Goal: Check status

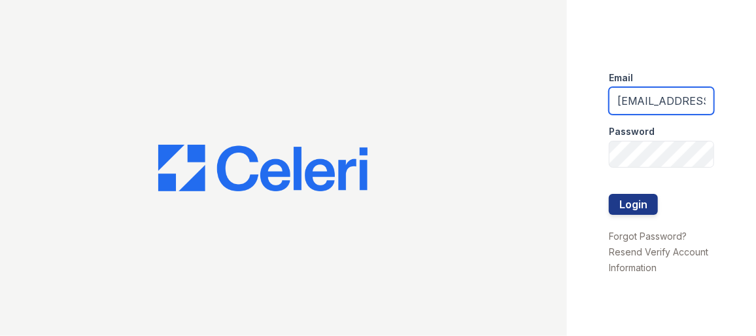
scroll to position [0, 35]
drag, startPoint x: 618, startPoint y: 101, endPoint x: 756, endPoint y: 115, distance: 138.2
click at [756, 115] on html "Email [EMAIL_ADDRESS][DOMAIN_NAME] Password Login Forgot Password? Resend Verif…" at bounding box center [378, 168] width 756 height 336
type input "mflowers@trinity-pm.com"
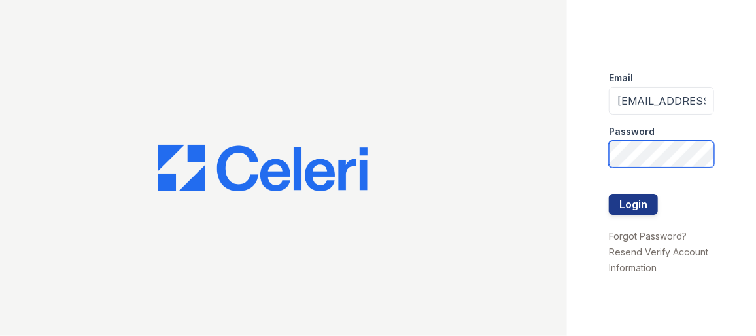
click at [756, 160] on html "Email mflowers@trinity-pm.com Password Login Forgot Password? Resend Verify Acc…" at bounding box center [378, 168] width 756 height 336
click at [609, 194] on button "Login" at bounding box center [633, 204] width 49 height 21
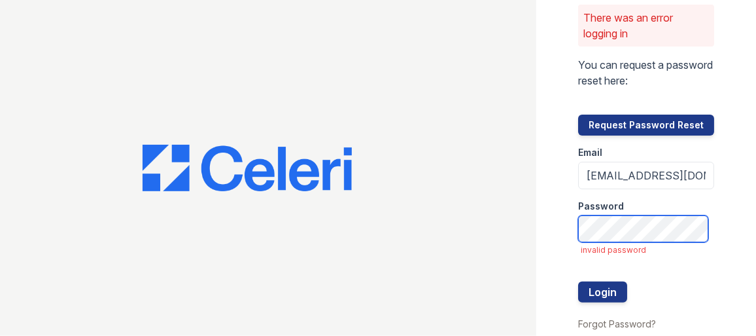
click at [578, 281] on button "Login" at bounding box center [602, 291] width 49 height 21
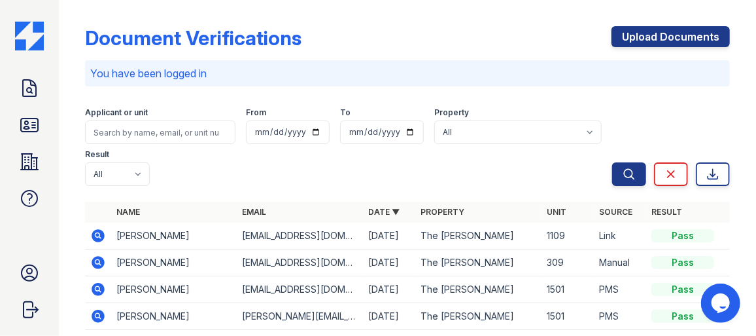
click at [120, 118] on div "Applicant or unit" at bounding box center [160, 113] width 151 height 13
click at [120, 126] on input "search" at bounding box center [160, 132] width 151 height 24
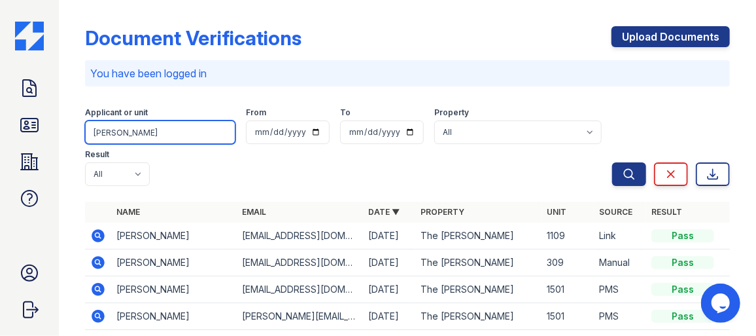
type input "lawson"
click at [613, 162] on button "Search" at bounding box center [630, 174] width 34 height 24
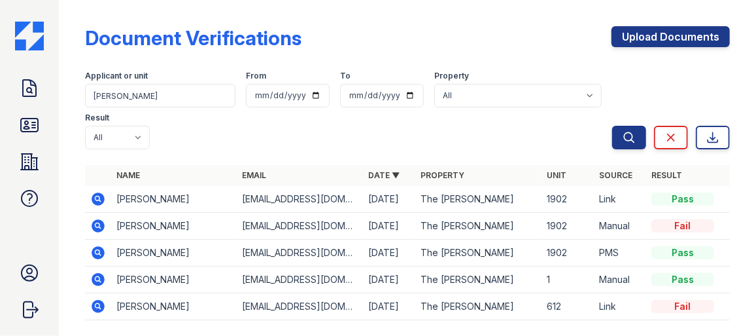
click at [97, 194] on icon at bounding box center [98, 198] width 13 height 13
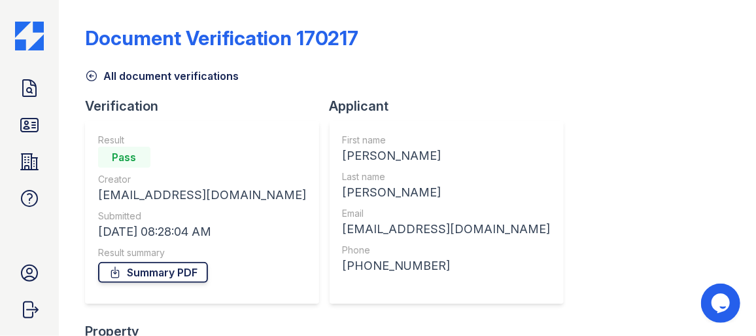
click at [169, 277] on link "Summary PDF" at bounding box center [153, 272] width 110 height 21
click at [33, 121] on icon at bounding box center [29, 124] width 17 height 13
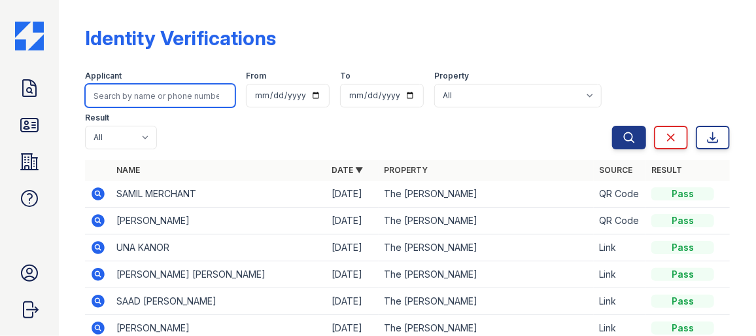
click at [159, 94] on input "search" at bounding box center [160, 96] width 151 height 24
type input "lawson"
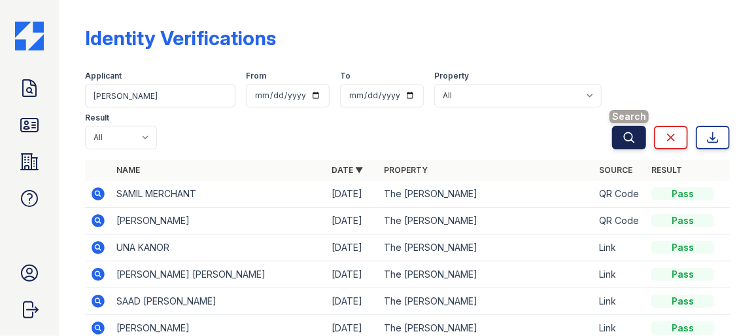
click at [623, 135] on icon "submit" at bounding box center [629, 137] width 13 height 13
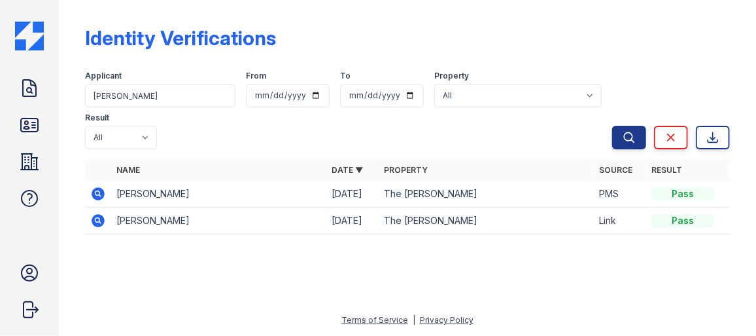
click at [98, 220] on icon at bounding box center [98, 221] width 16 height 16
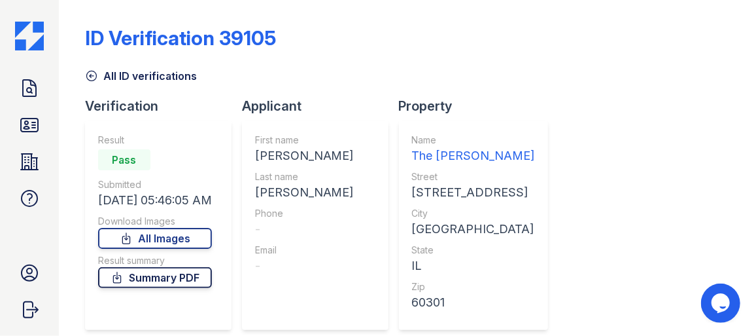
click at [145, 278] on link "Summary PDF" at bounding box center [155, 277] width 114 height 21
